Goal: Information Seeking & Learning: Learn about a topic

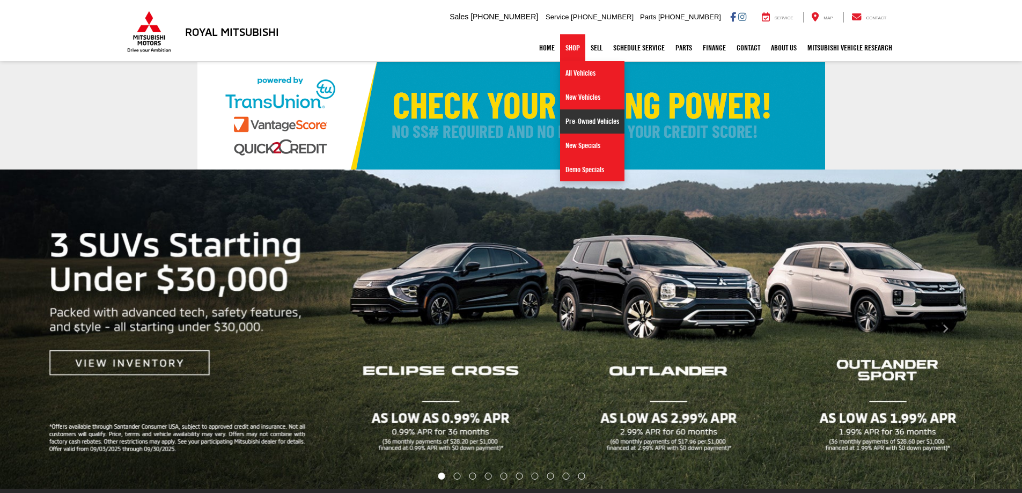
click at [584, 118] on link "Pre-Owned Vehicles" at bounding box center [592, 121] width 64 height 24
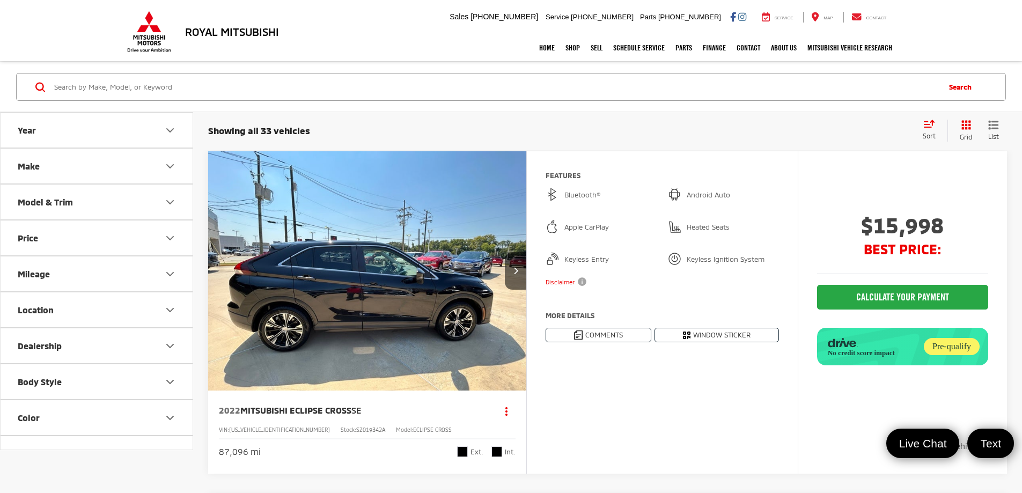
click at [164, 164] on icon "Make" at bounding box center [170, 166] width 13 height 13
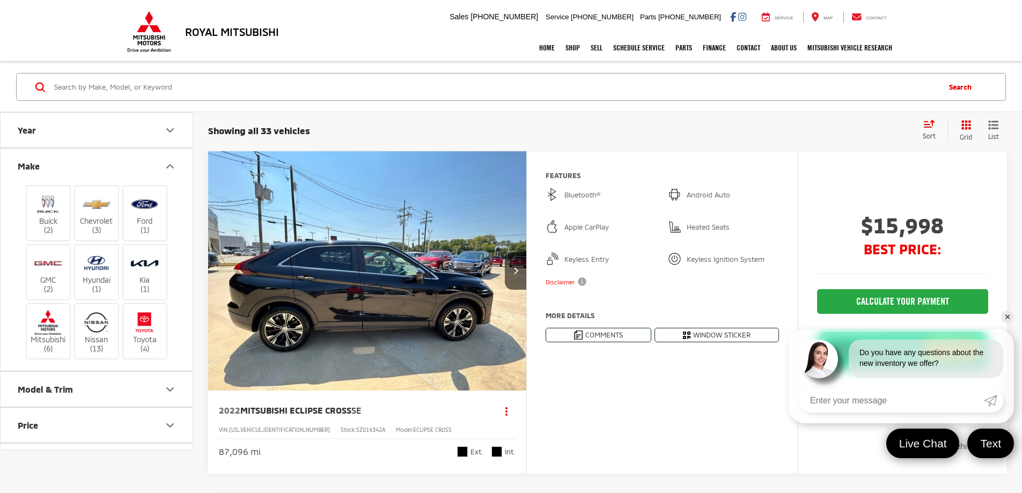
click at [413, 126] on div "Showing all 33 vehicles Clear All + 0" at bounding box center [561, 131] width 706 height 11
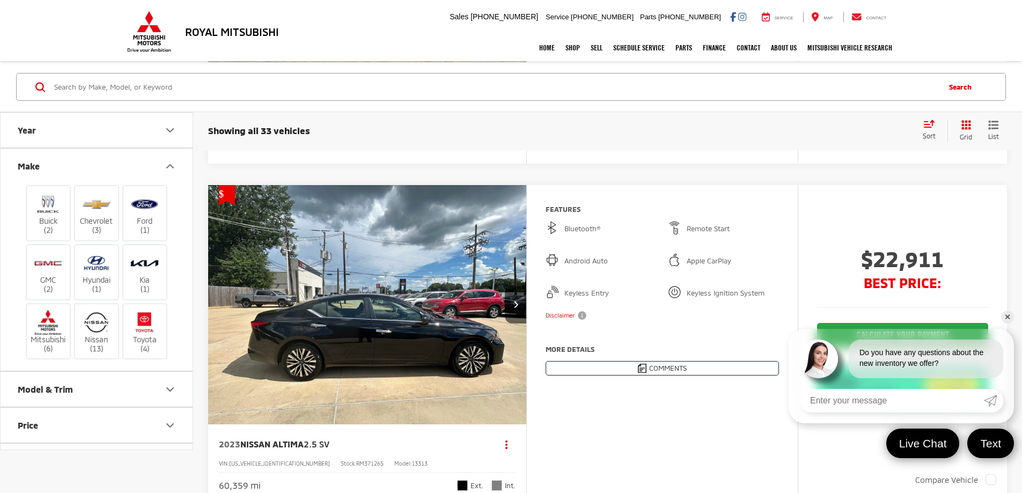
scroll to position [4775, 0]
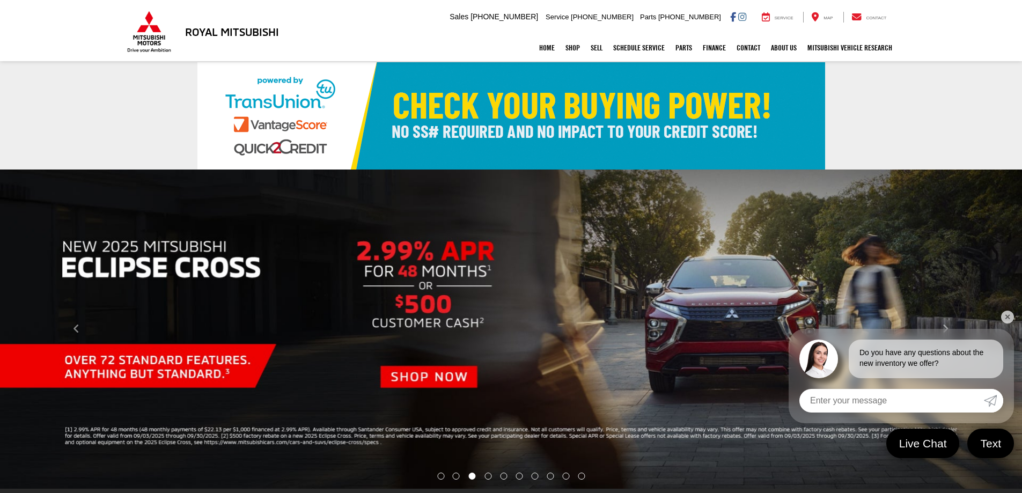
click at [1009, 312] on link "✕" at bounding box center [1007, 317] width 13 height 13
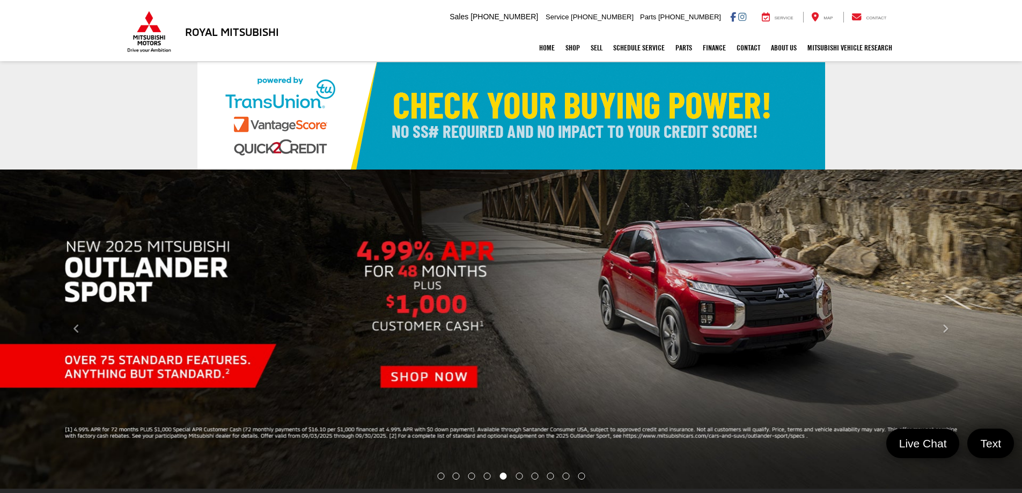
click at [383, 39] on div "Home Shop All Vehicles New Vehicles Pre-Owned Vehicles New Specials Demo Specia…" at bounding box center [511, 47] width 773 height 27
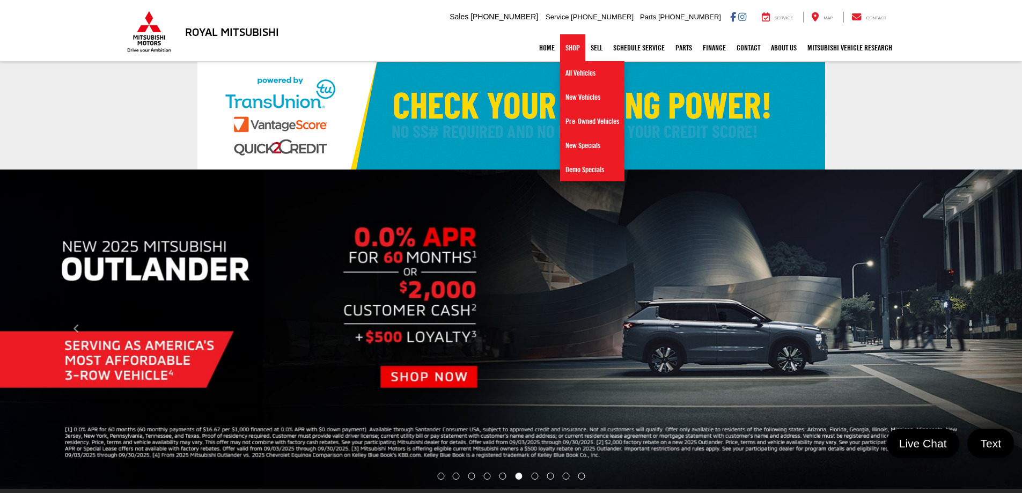
click at [571, 52] on link "Shop" at bounding box center [572, 47] width 25 height 27
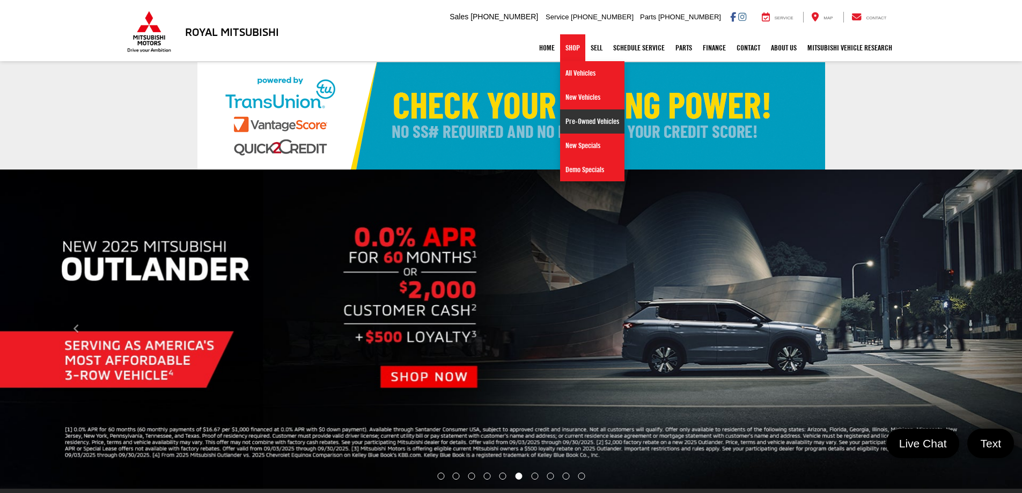
click at [577, 123] on link "Pre-Owned Vehicles" at bounding box center [592, 121] width 64 height 24
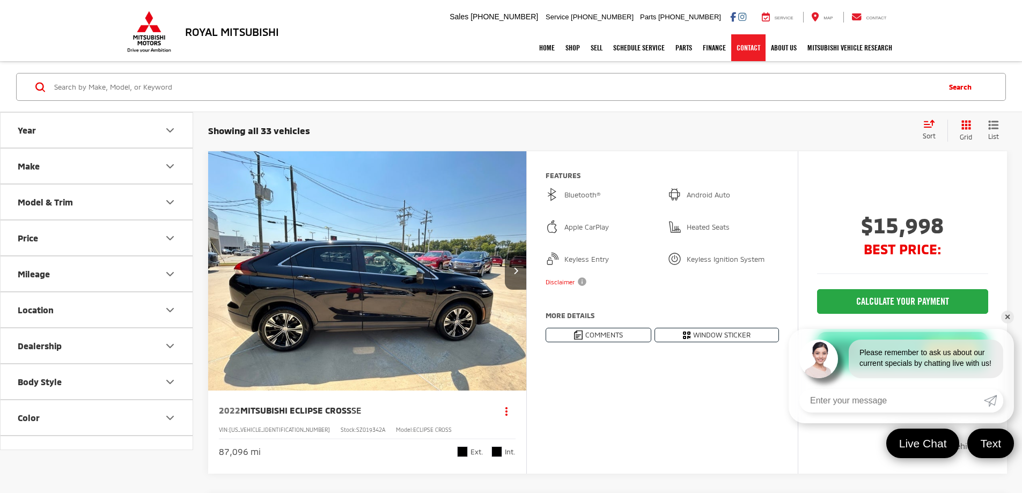
click at [747, 49] on link "Contact" at bounding box center [748, 47] width 34 height 27
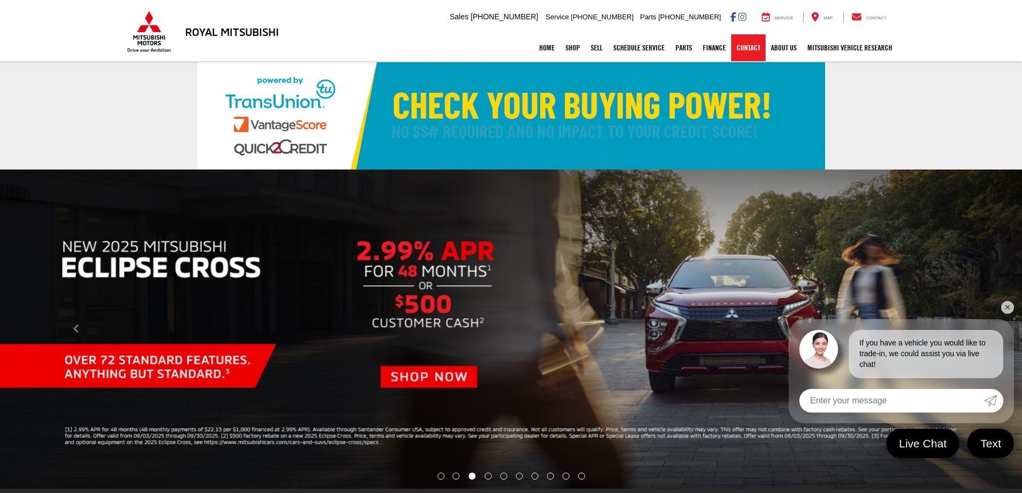
click at [744, 45] on link "Contact" at bounding box center [748, 47] width 34 height 27
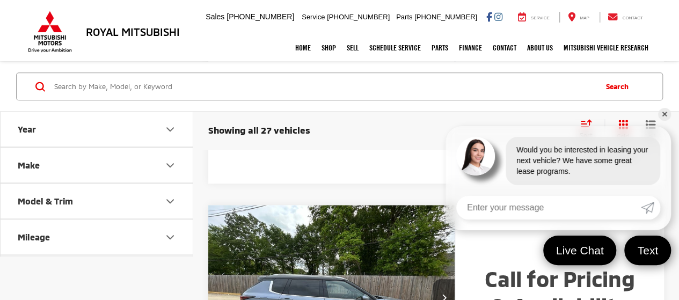
scroll to position [459, 0]
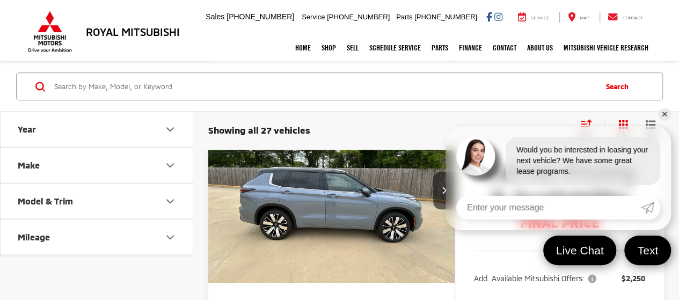
click at [662, 115] on link "✕" at bounding box center [664, 114] width 13 height 13
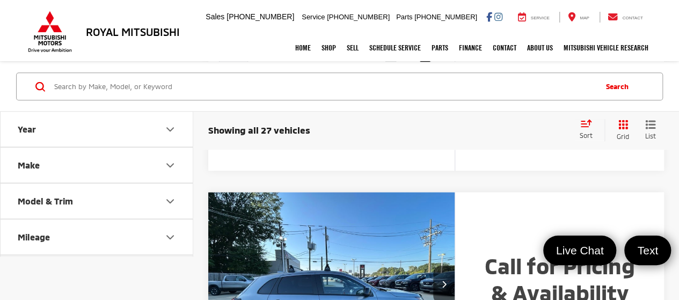
scroll to position [2283, 0]
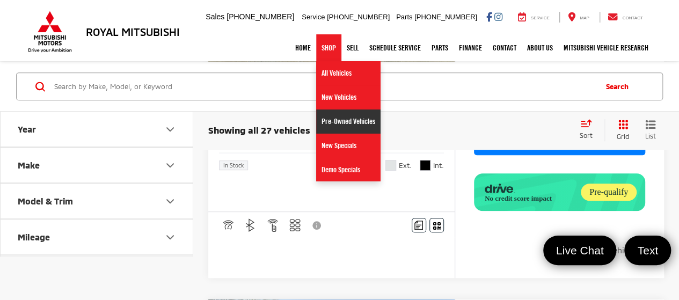
click at [325, 118] on link "Pre-Owned Vehicles" at bounding box center [348, 121] width 64 height 24
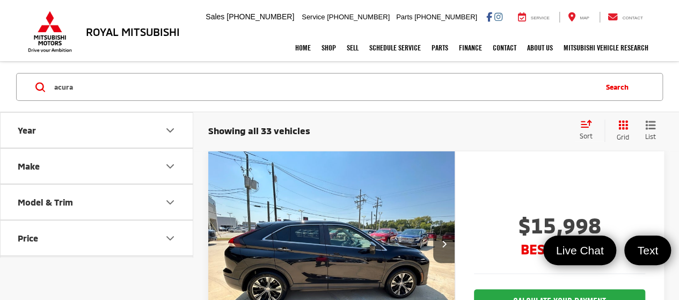
type input "acura"
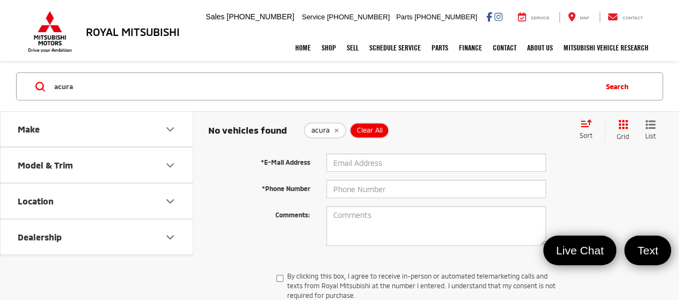
scroll to position [30, 0]
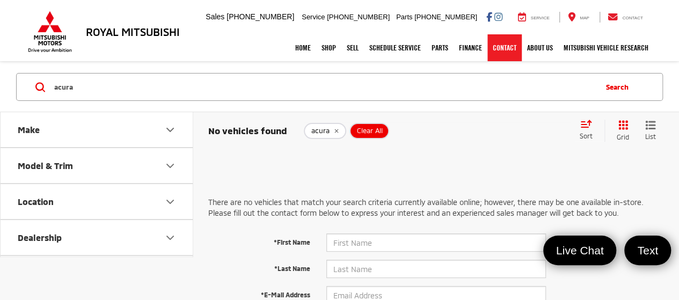
click at [502, 51] on link "Contact" at bounding box center [504, 47] width 34 height 27
